Goal: Find specific page/section: Find specific page/section

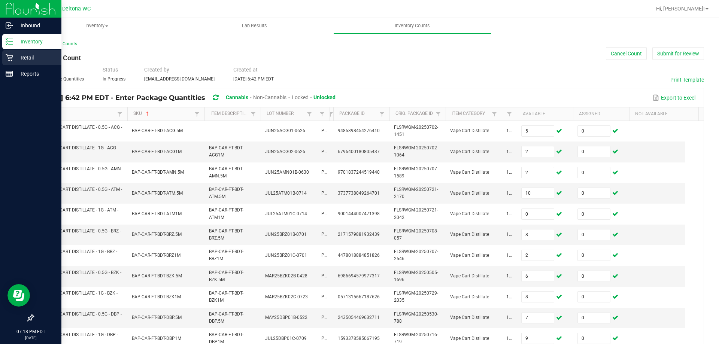
click at [19, 54] on p "Retail" at bounding box center [35, 57] width 45 height 9
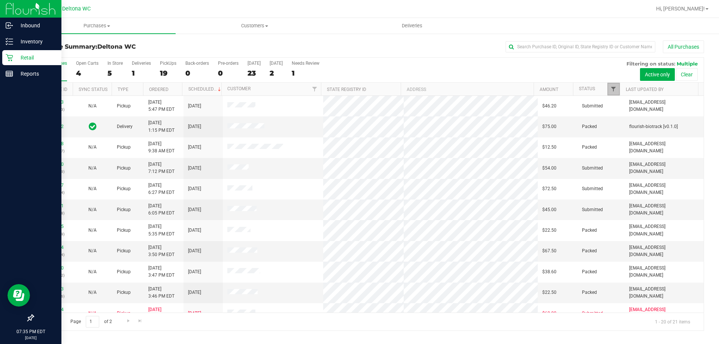
click at [613, 90] on span "Filter" at bounding box center [613, 89] width 6 height 6
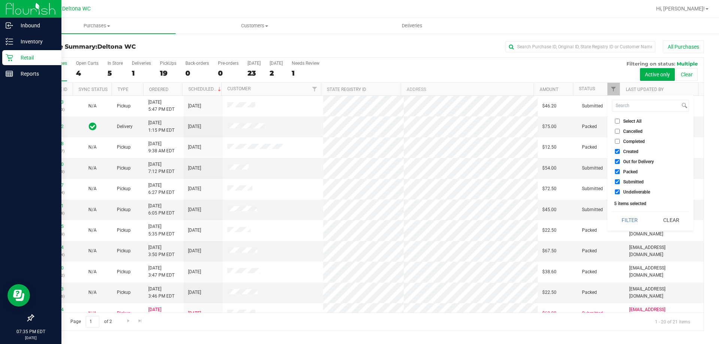
click at [621, 152] on label "Created" at bounding box center [627, 151] width 24 height 5
click at [619, 152] on input "Created" at bounding box center [617, 151] width 5 height 5
checkbox input "false"
click at [617, 168] on li "Packed" at bounding box center [650, 172] width 77 height 8
click at [619, 158] on li "Out for Delivery" at bounding box center [650, 162] width 77 height 8
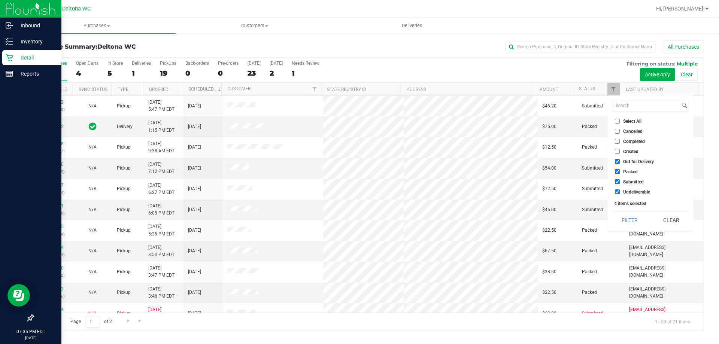
click at [618, 162] on input "Out for Delivery" at bounding box center [617, 161] width 5 height 5
checkbox input "false"
click at [616, 168] on li "Packed" at bounding box center [650, 172] width 77 height 8
click at [620, 192] on label "Undeliverable" at bounding box center [632, 191] width 35 height 5
click at [619, 192] on input "Undeliverable" at bounding box center [617, 191] width 5 height 5
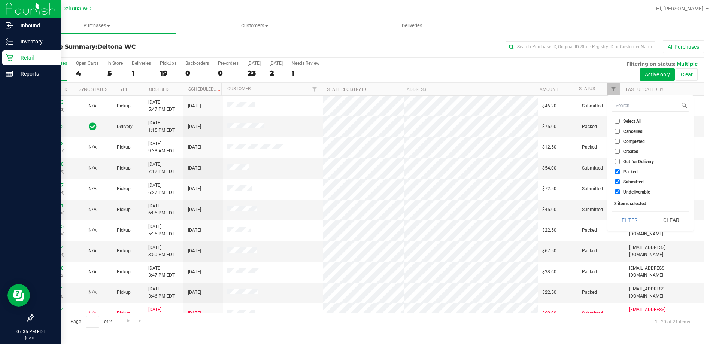
checkbox input "false"
click at [617, 172] on input "Packed" at bounding box center [617, 171] width 5 height 5
checkbox input "false"
click at [629, 218] on button "Filter" at bounding box center [630, 220] width 36 height 16
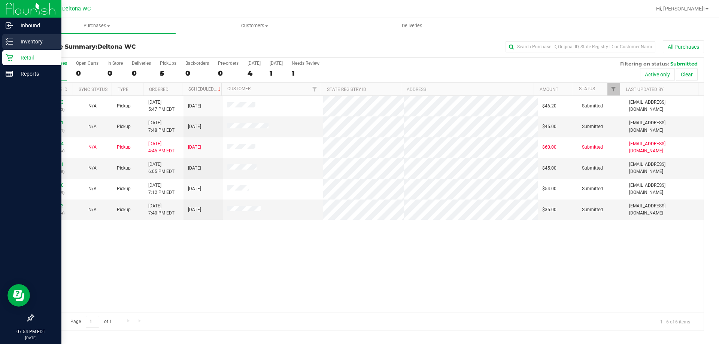
click at [30, 48] on div "Inventory" at bounding box center [31, 41] width 59 height 15
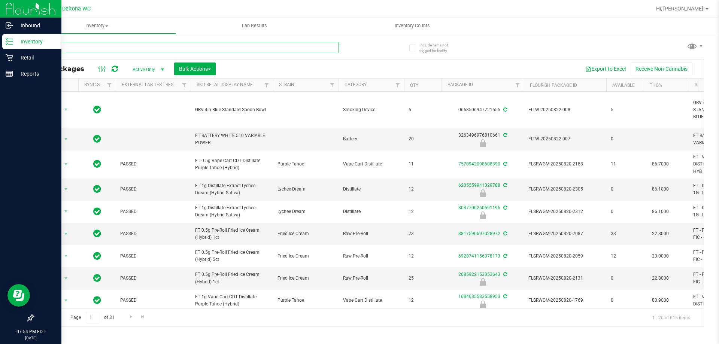
click at [100, 49] on input "text" at bounding box center [186, 47] width 306 height 11
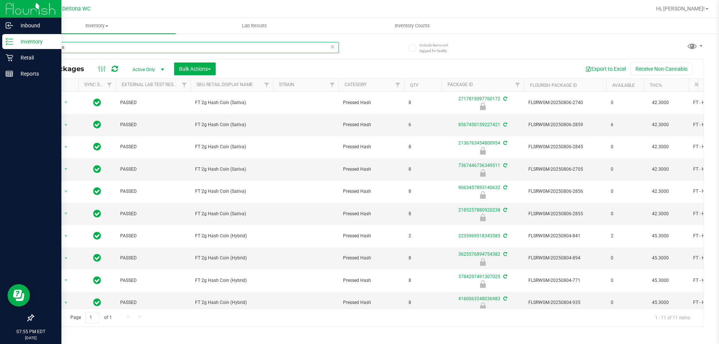
type input "hash coin"
